Goal: Information Seeking & Learning: Learn about a topic

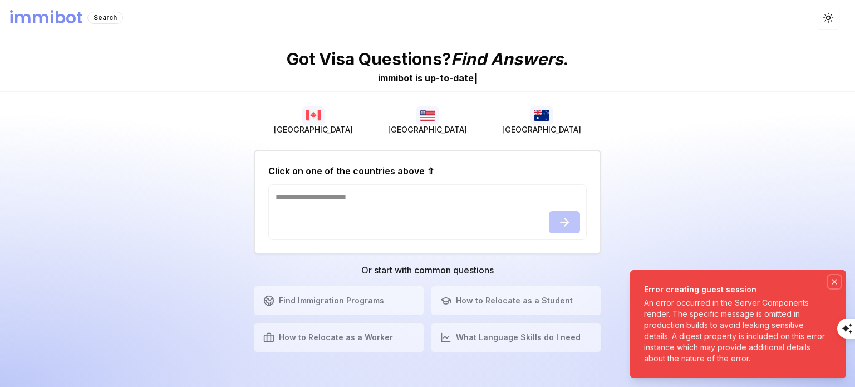
click at [828, 286] on button "Notifications (F8)" at bounding box center [833, 281] width 13 height 13
click at [835, 281] on icon "Notifications (F8)" at bounding box center [834, 281] width 4 height 4
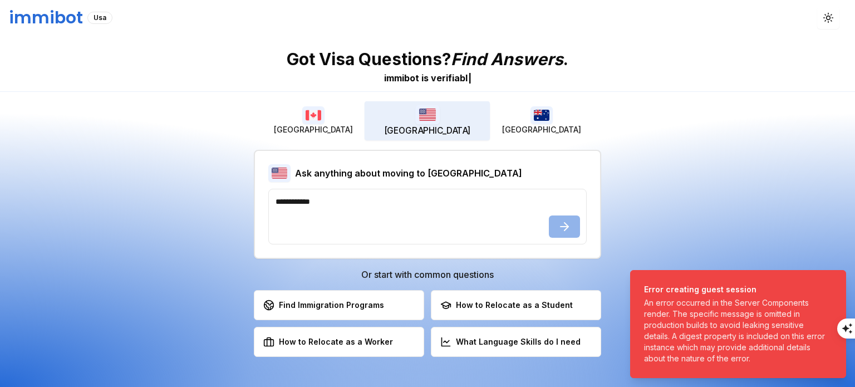
click at [427, 123] on img "button" at bounding box center [427, 114] width 24 height 19
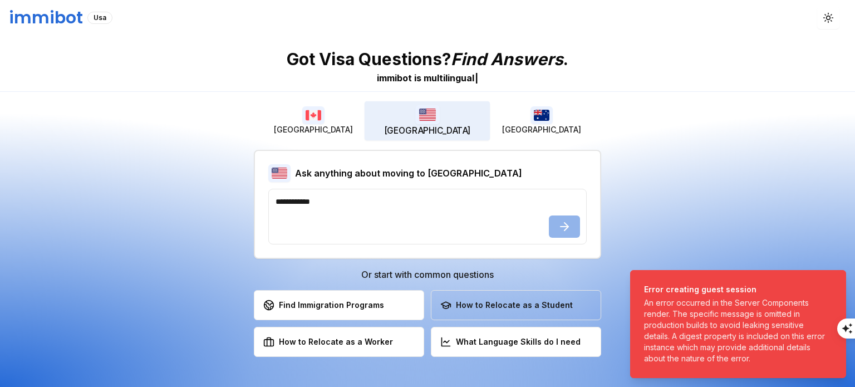
click at [541, 305] on div "How to Relocate as a Student" at bounding box center [506, 304] width 132 height 11
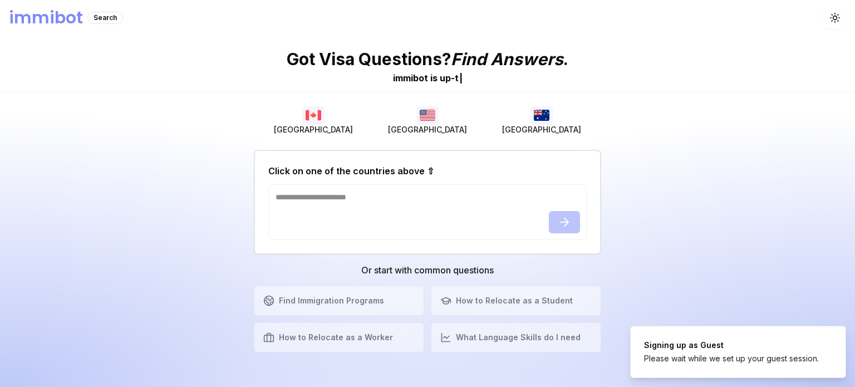
click at [836, 14] on button "Toggle theme" at bounding box center [835, 18] width 22 height 22
